Goal: Transaction & Acquisition: Purchase product/service

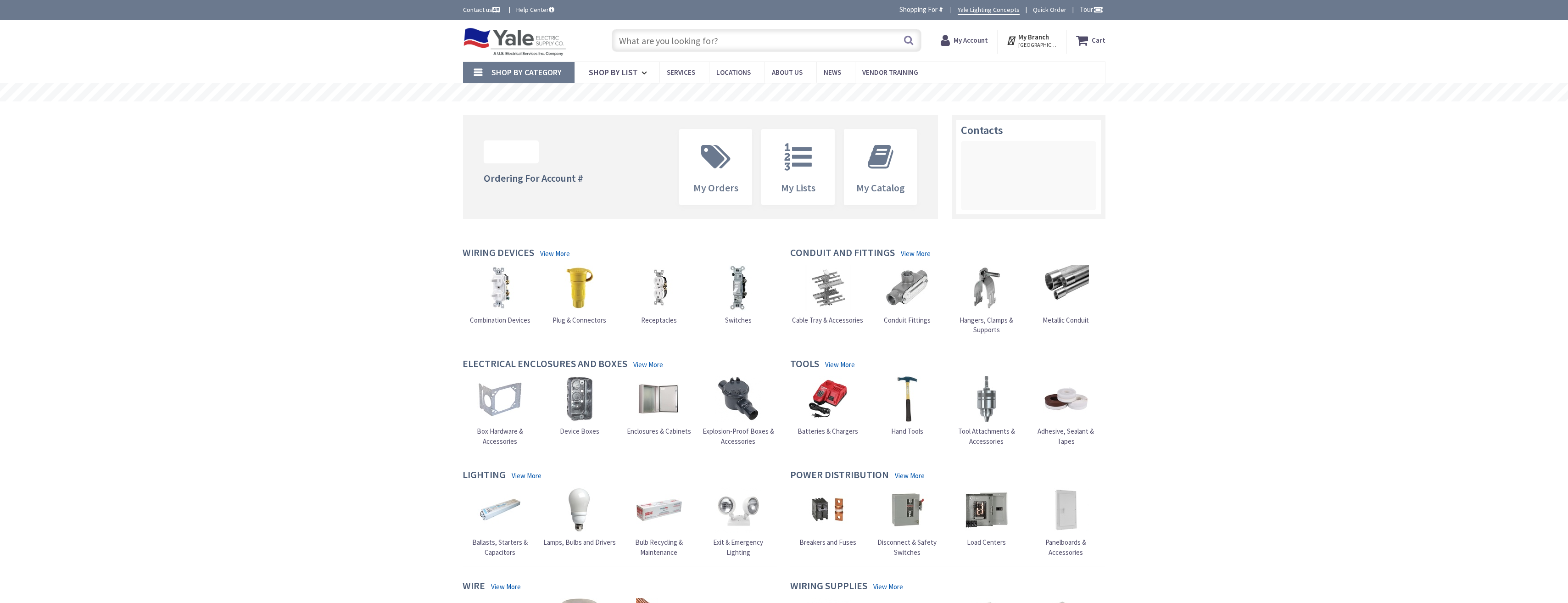
click at [645, 41] on input "text" at bounding box center [766, 41] width 310 height 23
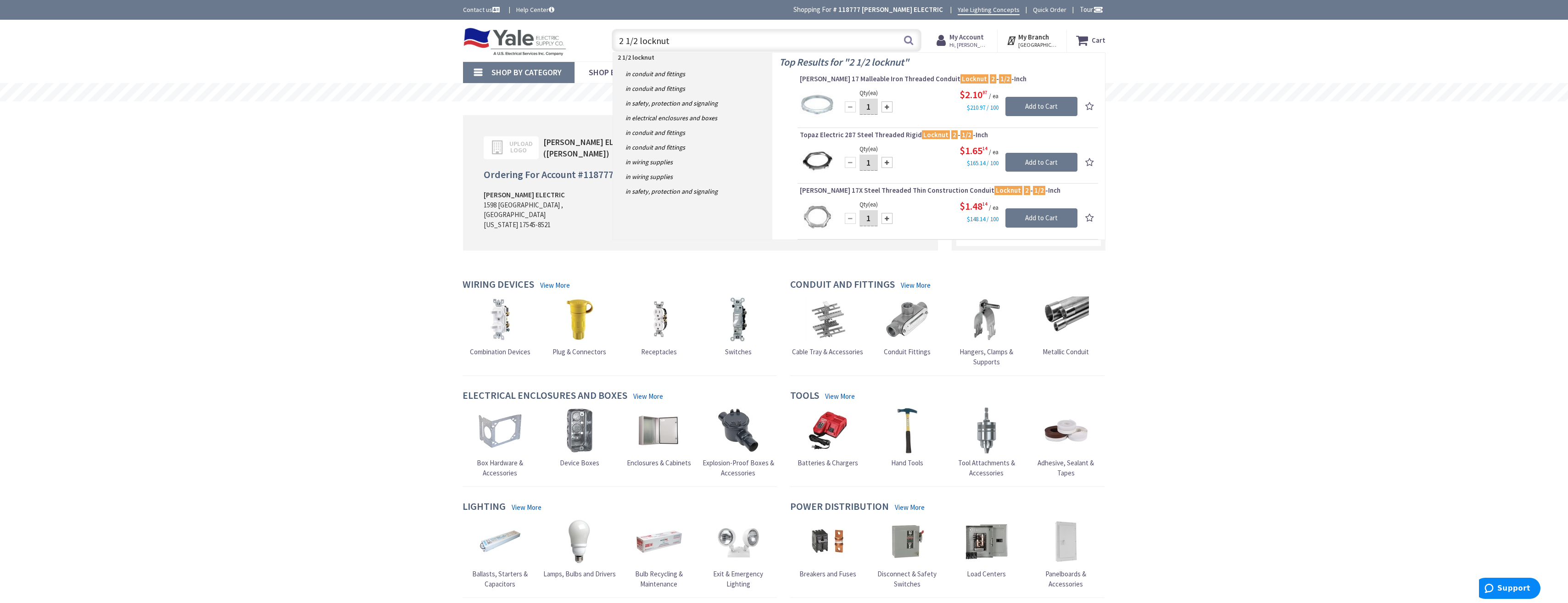
type input "2 1/2 locknut"
click at [870, 107] on input "1" at bounding box center [868, 107] width 18 height 16
drag, startPoint x: 870, startPoint y: 107, endPoint x: 860, endPoint y: 108, distance: 10.0
click at [862, 108] on input "1" at bounding box center [868, 107] width 18 height 16
click at [872, 163] on input "1" at bounding box center [868, 163] width 18 height 16
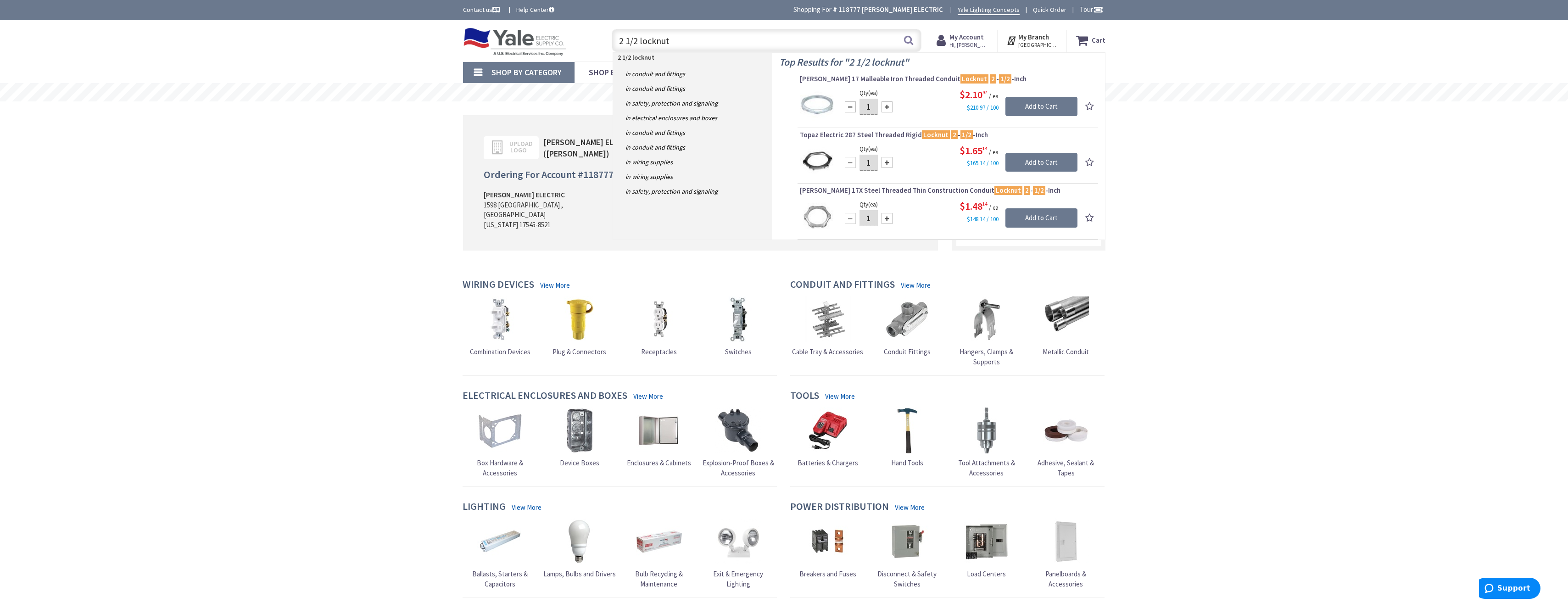
click at [872, 163] on input "1" at bounding box center [868, 163] width 18 height 16
type input "10"
click at [1052, 159] on input "Add to Cart" at bounding box center [1041, 162] width 72 height 20
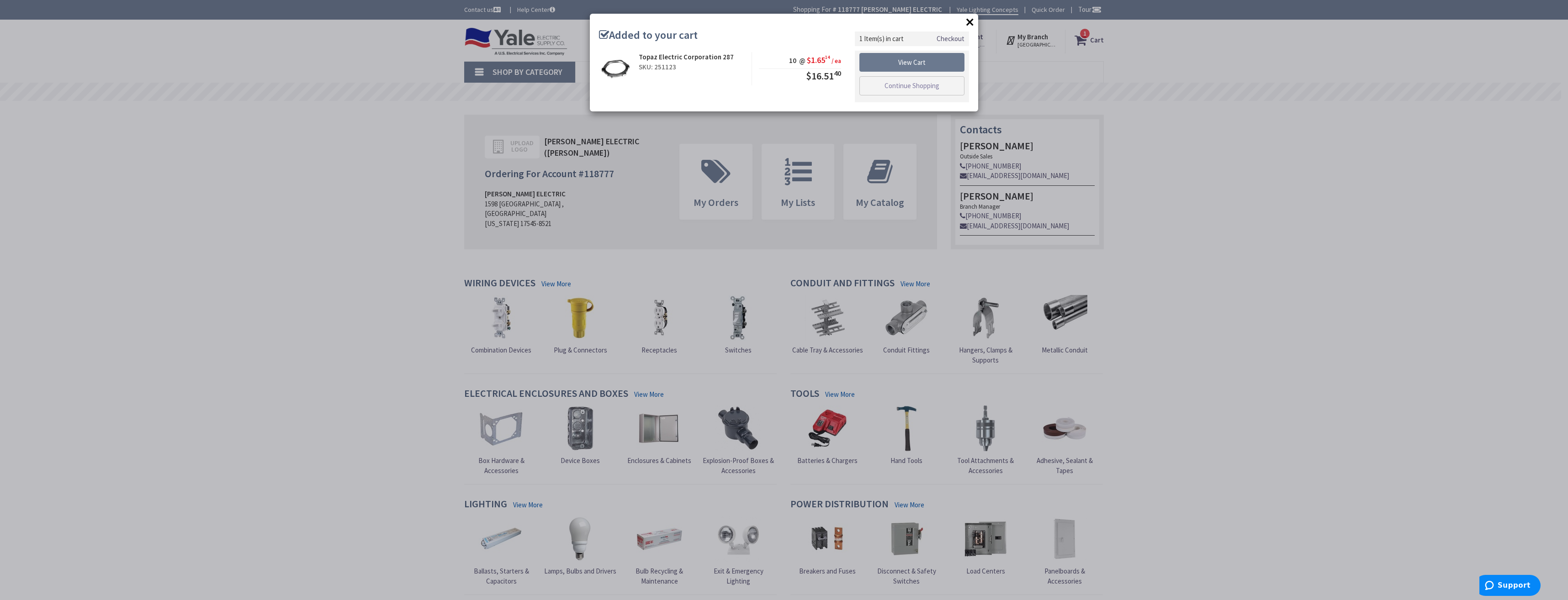
click at [970, 20] on button "×" at bounding box center [970, 22] width 13 height 13
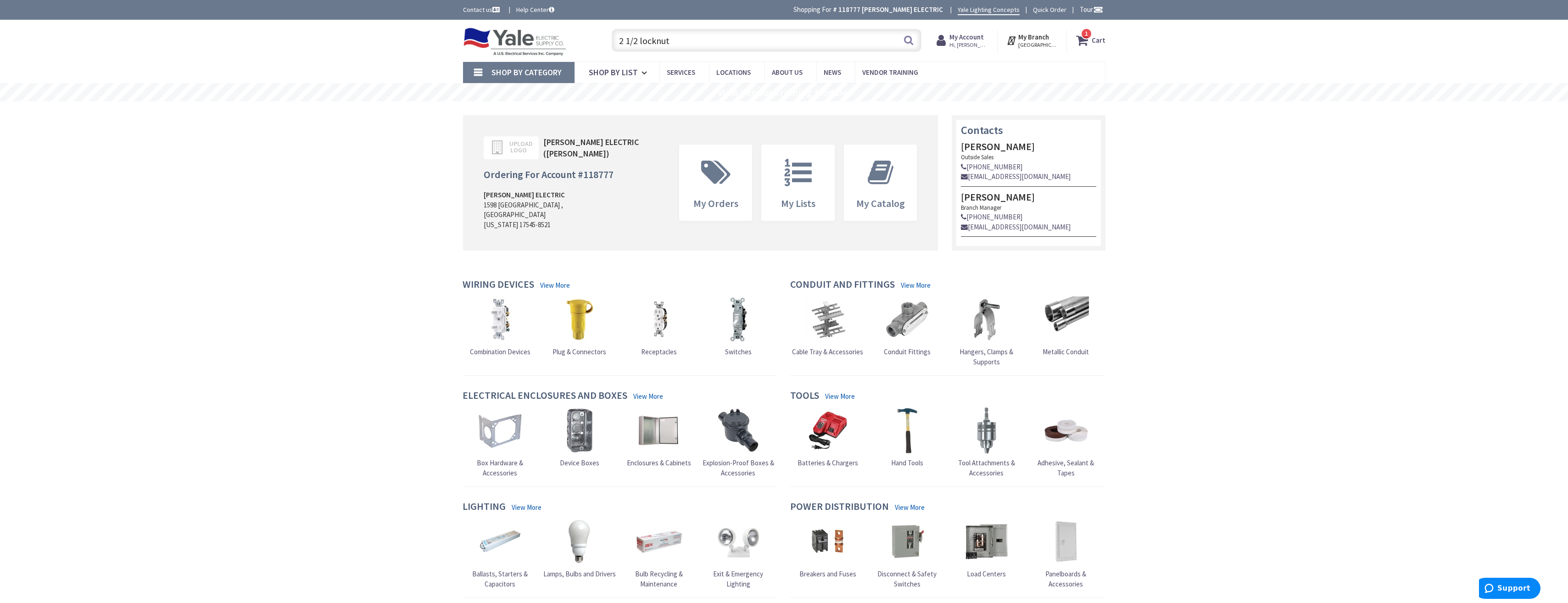
click at [705, 43] on input "2 1/2 locknut" at bounding box center [766, 41] width 310 height 23
click at [705, 41] on input "2 1/2 locknut" at bounding box center [766, 41] width 310 height 23
drag, startPoint x: 690, startPoint y: 49, endPoint x: 641, endPoint y: 41, distance: 49.6
click at [641, 41] on input "2 1/2 locknut" at bounding box center [766, 41] width 310 height 23
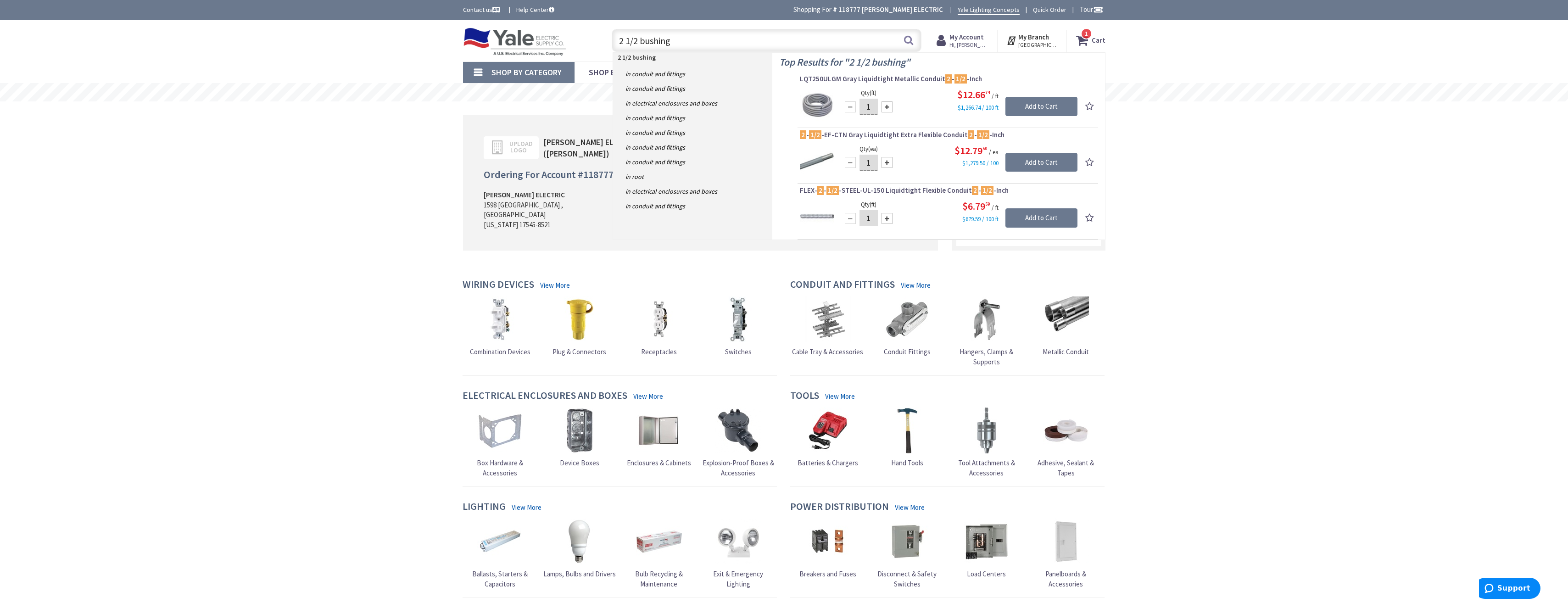
type input "2 1/2 bushings"
